Goal: Task Accomplishment & Management: Manage account settings

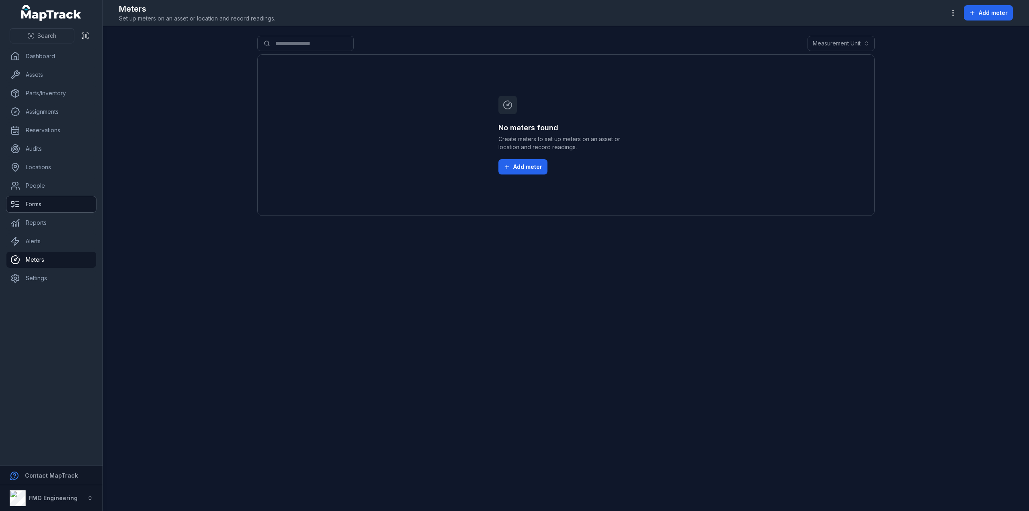
click at [27, 209] on link "Forms" at bounding box center [51, 204] width 90 height 16
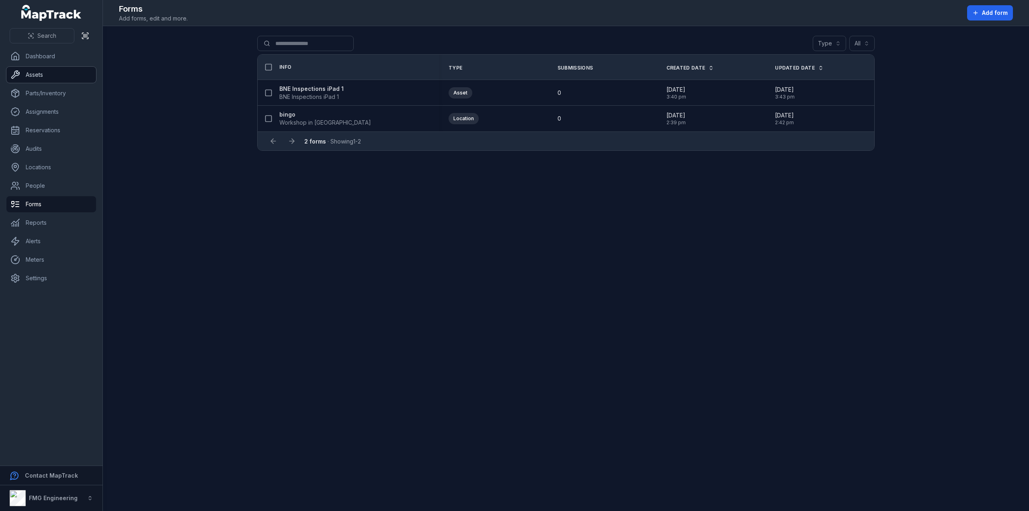
click at [54, 75] on link "Assets" at bounding box center [51, 75] width 90 height 16
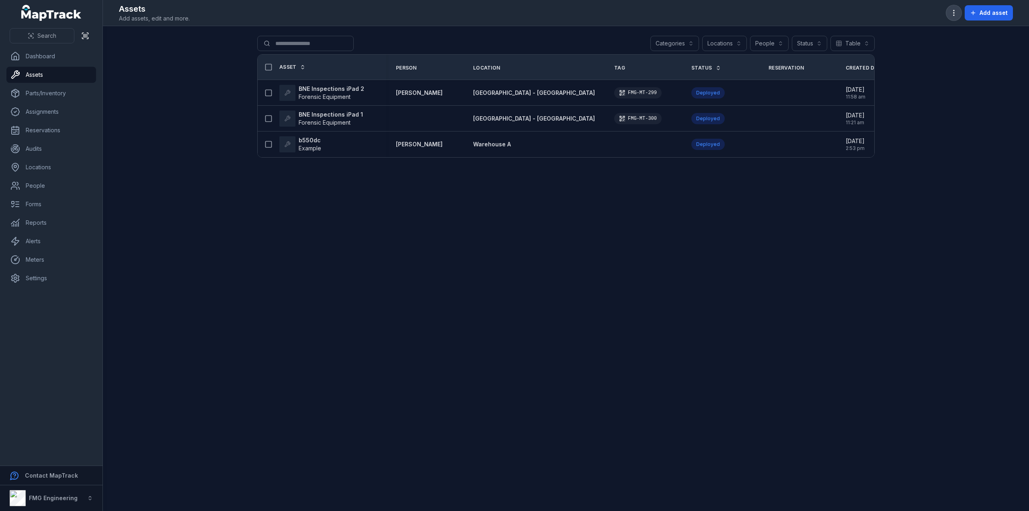
click at [952, 13] on icon "button" at bounding box center [954, 13] width 8 height 8
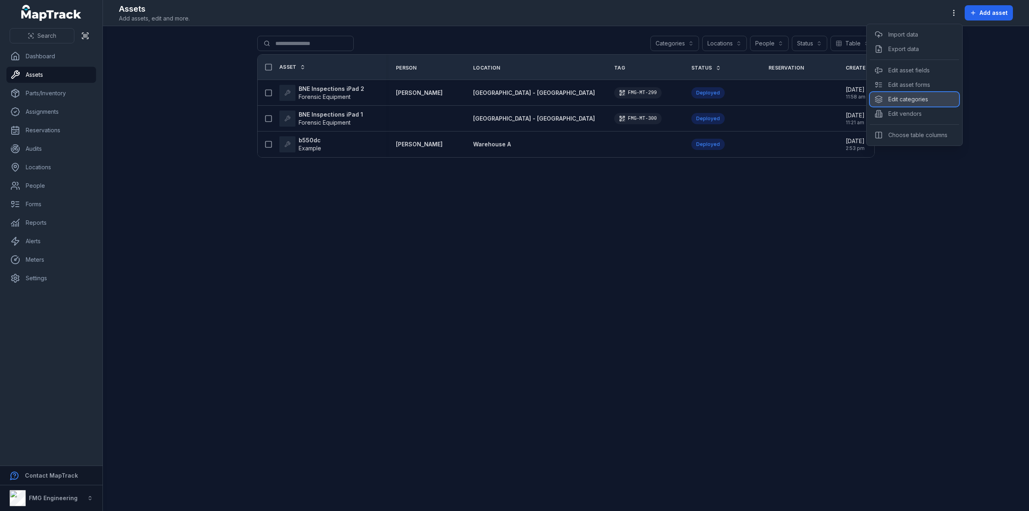
click at [921, 99] on div "Edit categories" at bounding box center [914, 99] width 89 height 14
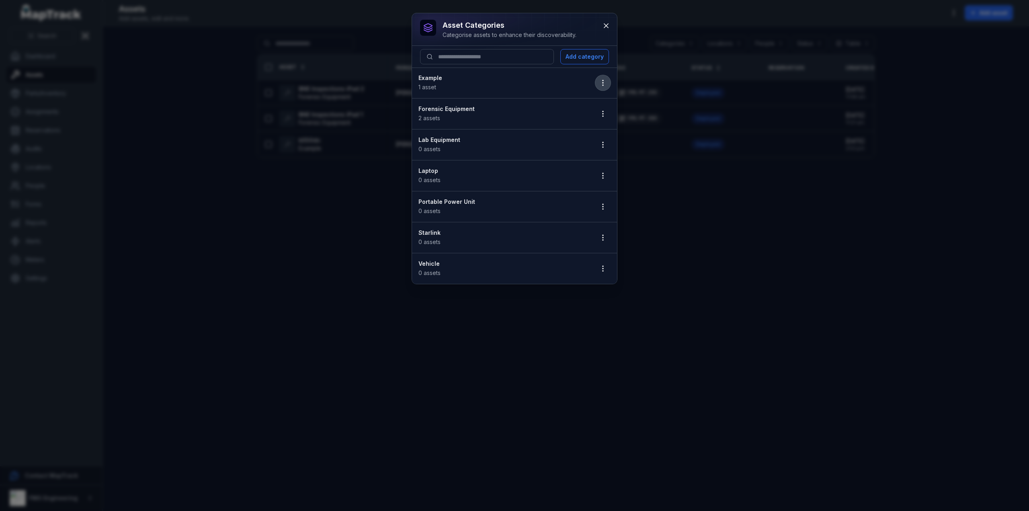
click at [605, 83] on icon "button" at bounding box center [603, 83] width 8 height 8
click at [604, 78] on button "button" at bounding box center [602, 82] width 15 height 15
click at [609, 116] on button "button" at bounding box center [602, 113] width 15 height 15
click at [583, 130] on div "Edit" at bounding box center [562, 134] width 89 height 14
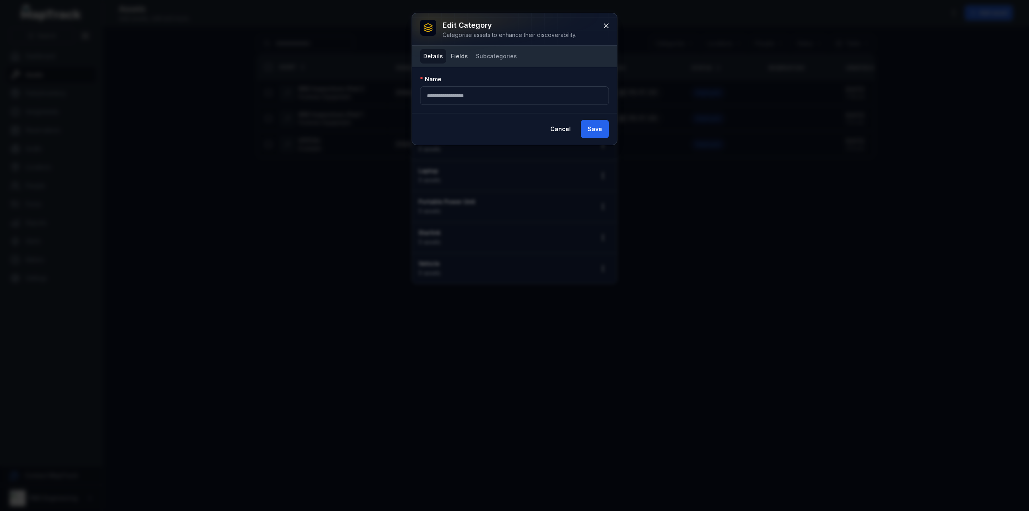
click at [452, 57] on button "Fields" at bounding box center [459, 56] width 23 height 14
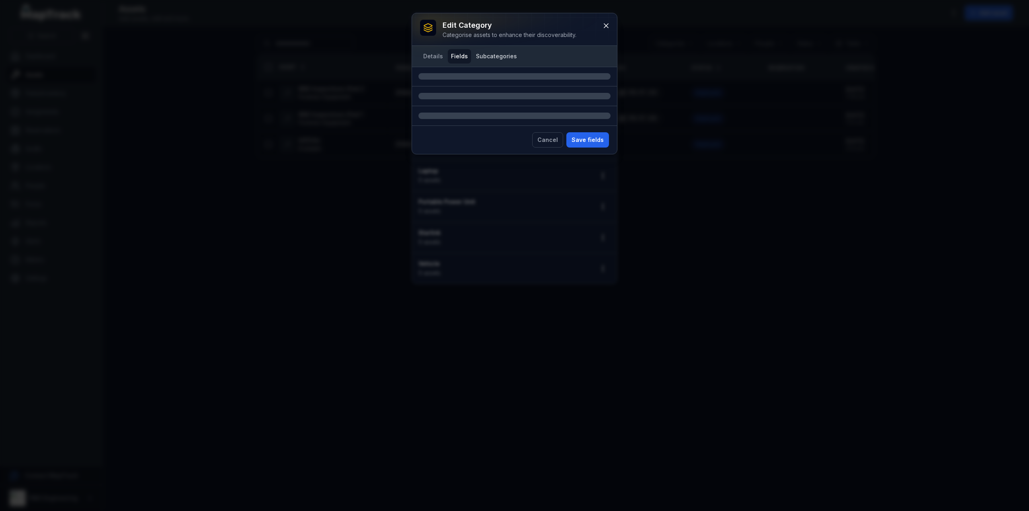
click at [494, 53] on button "Subcategories" at bounding box center [496, 56] width 47 height 14
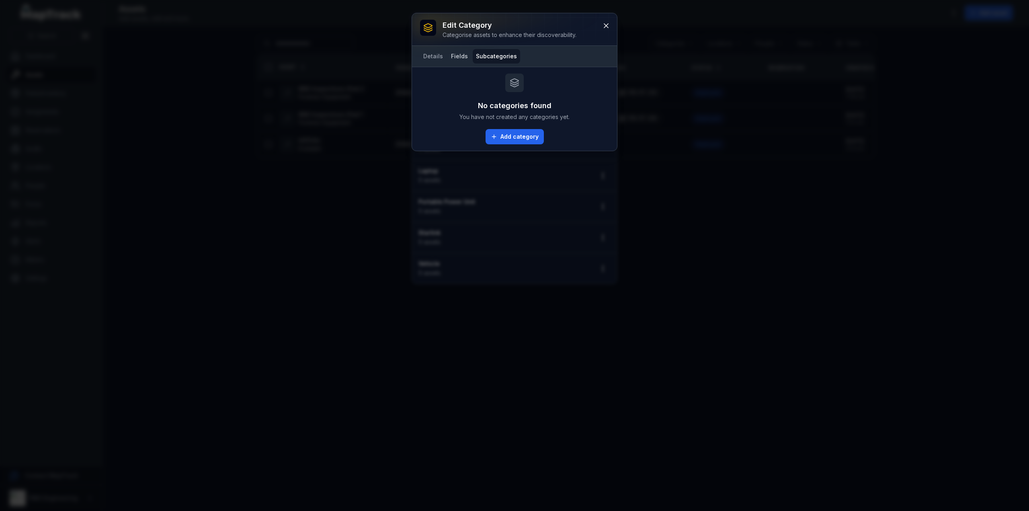
click at [454, 60] on button "Fields" at bounding box center [459, 56] width 23 height 14
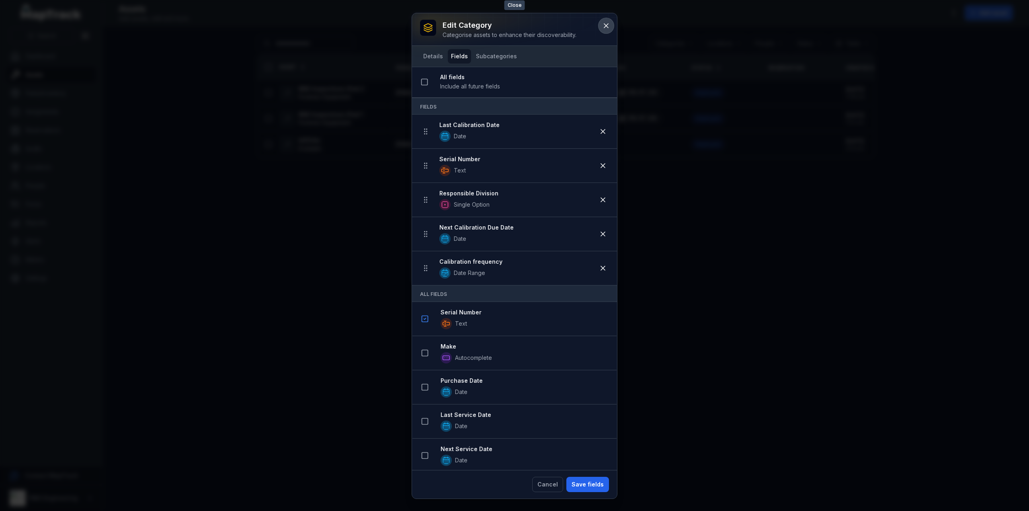
click at [605, 27] on icon at bounding box center [606, 26] width 8 height 8
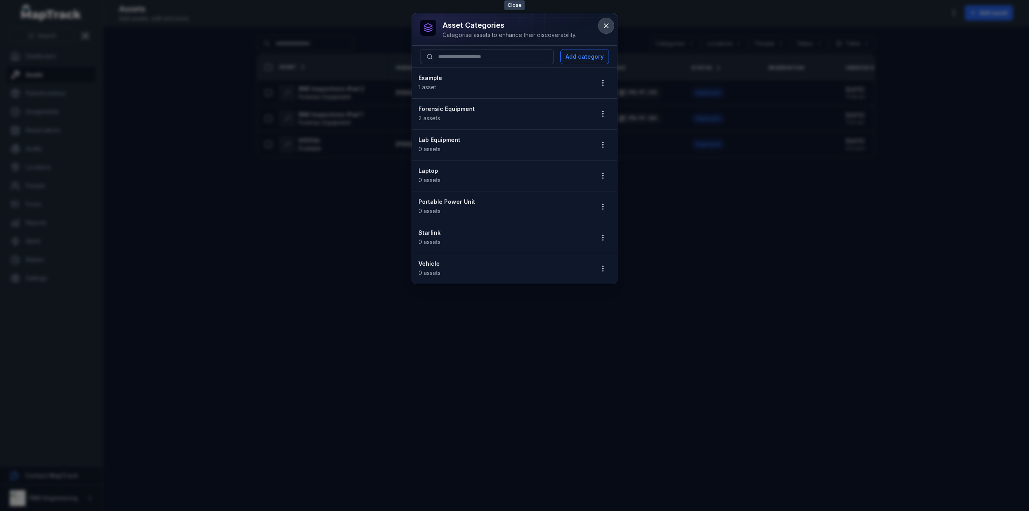
click at [609, 25] on icon at bounding box center [606, 26] width 8 height 8
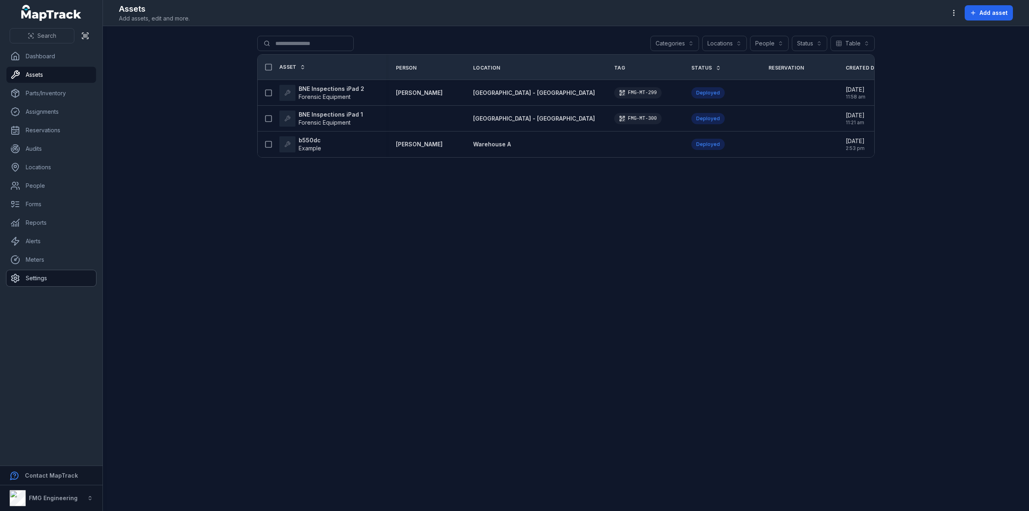
click at [14, 274] on icon at bounding box center [15, 278] width 10 height 10
